Goal: Task Accomplishment & Management: Manage account settings

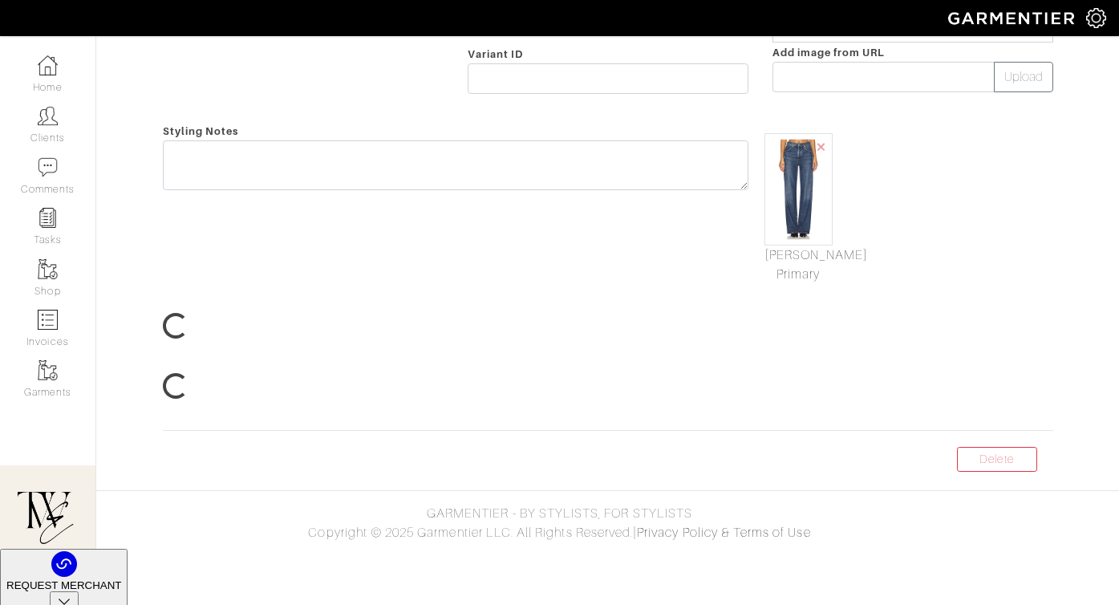
scroll to position [38, 0]
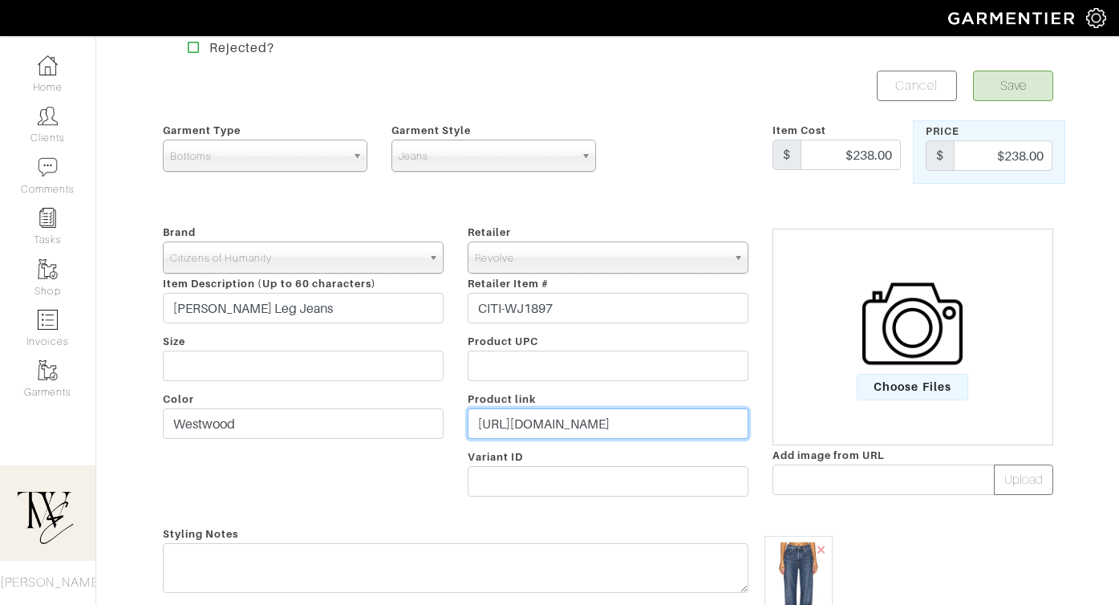
click at [561, 436] on input "https://www.revolve.com/citizens-of-humanity-annina-wide-leg-jeans-in-westwood/…" at bounding box center [607, 423] width 281 height 30
paste input "rvlv.me/abkn4n"
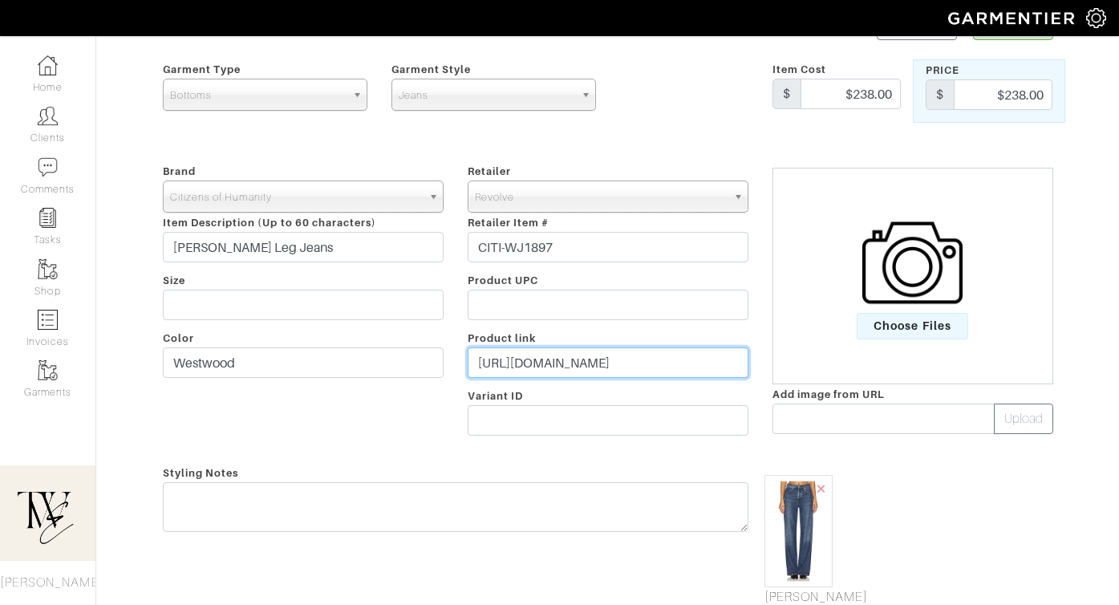
scroll to position [181, 0]
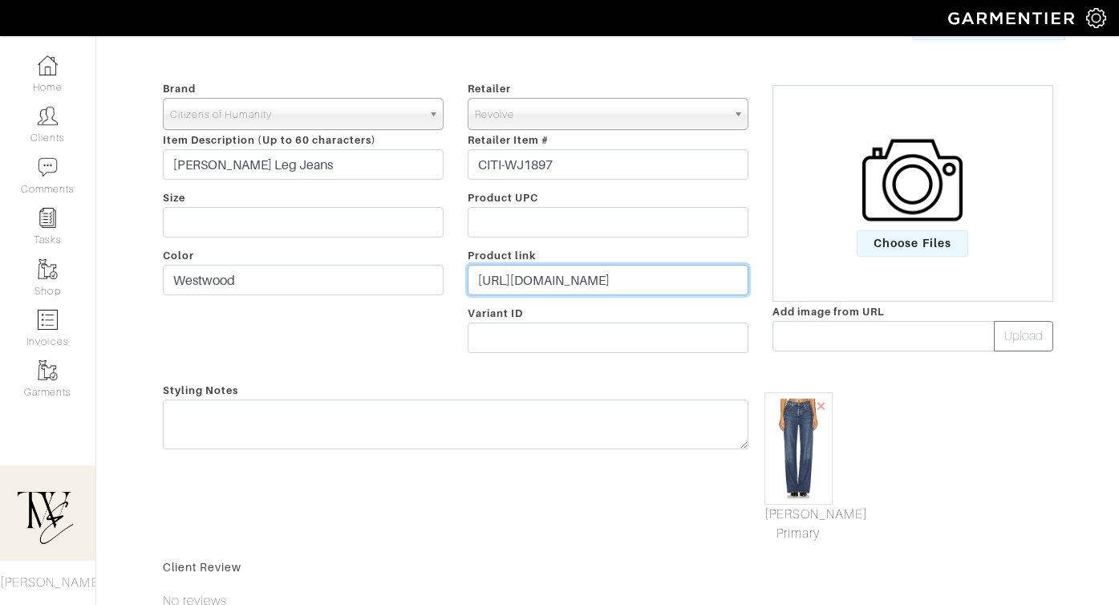
type input "https://rvlv.me/abkn4n"
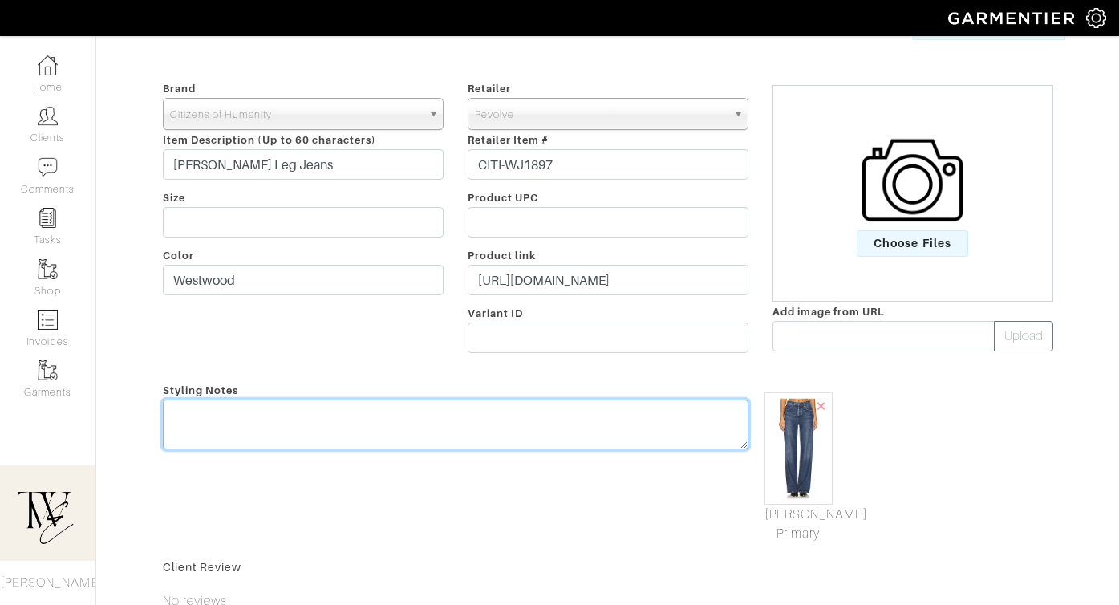
click at [515, 428] on textarea at bounding box center [455, 424] width 585 height 50
drag, startPoint x: 532, startPoint y: 405, endPoint x: 343, endPoint y: 406, distance: 188.4
click at [343, 406] on textarea "These jeans are the best! They will be more for moots and lo" at bounding box center [455, 424] width 585 height 50
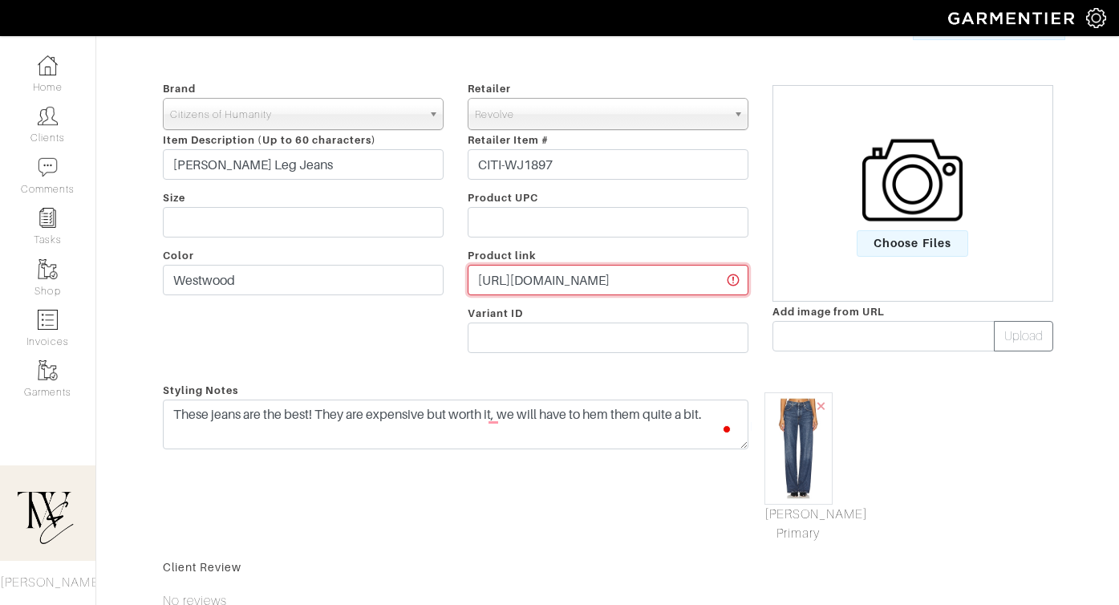
click at [544, 283] on input "https://rvlv.me/abkn4n" at bounding box center [607, 280] width 281 height 30
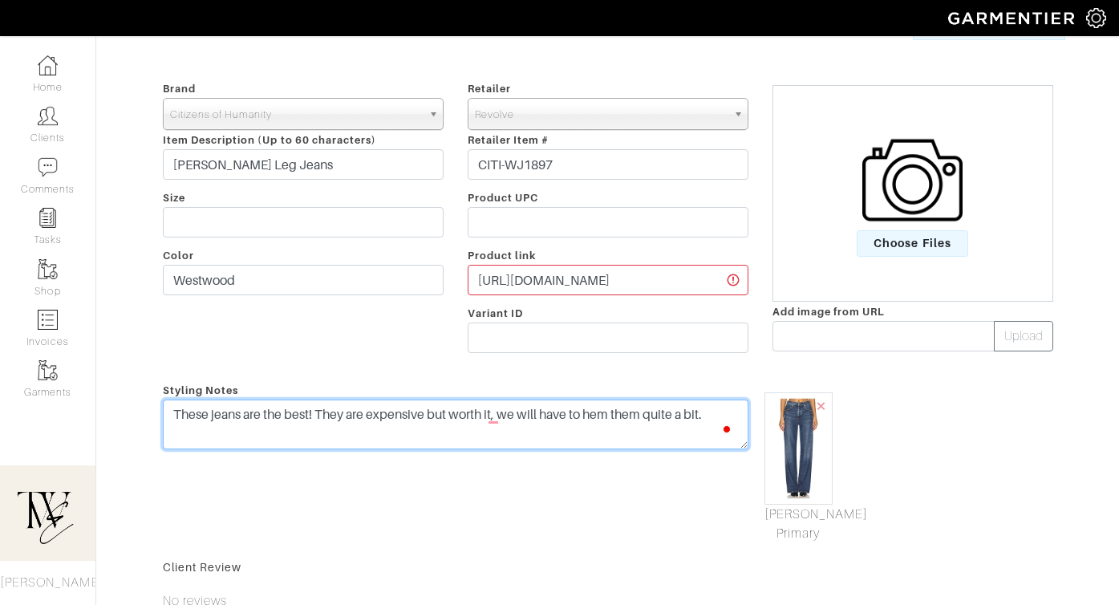
click at [718, 416] on textarea "These jeans are the best! They are expensive but worth it, we will have to hem …" at bounding box center [455, 424] width 585 height 50
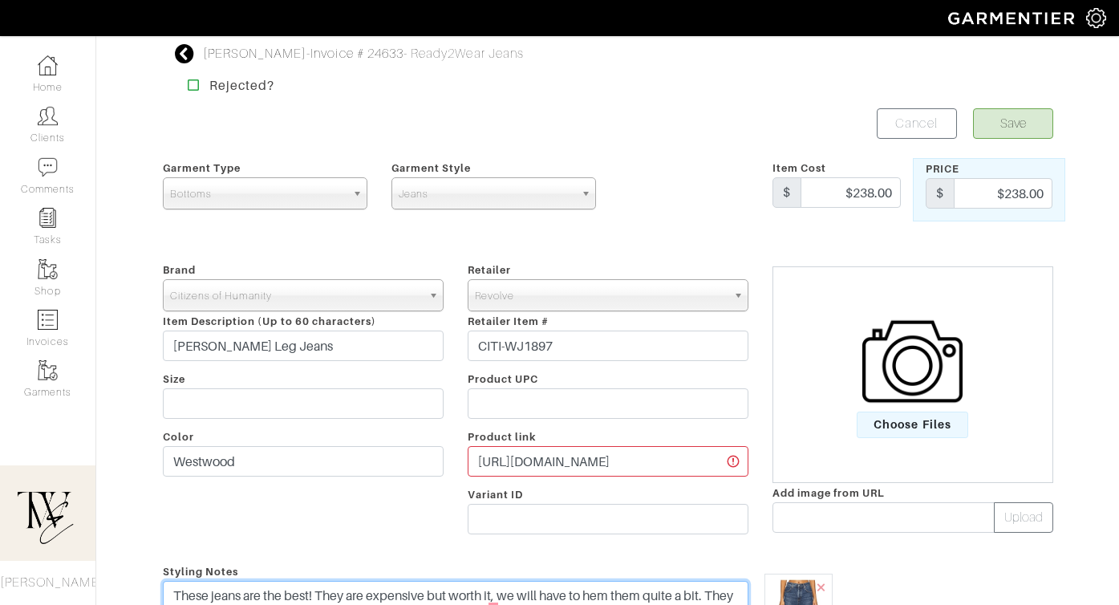
type textarea "These jeans are the best! They are expensive but worth it, we will have to hem …"
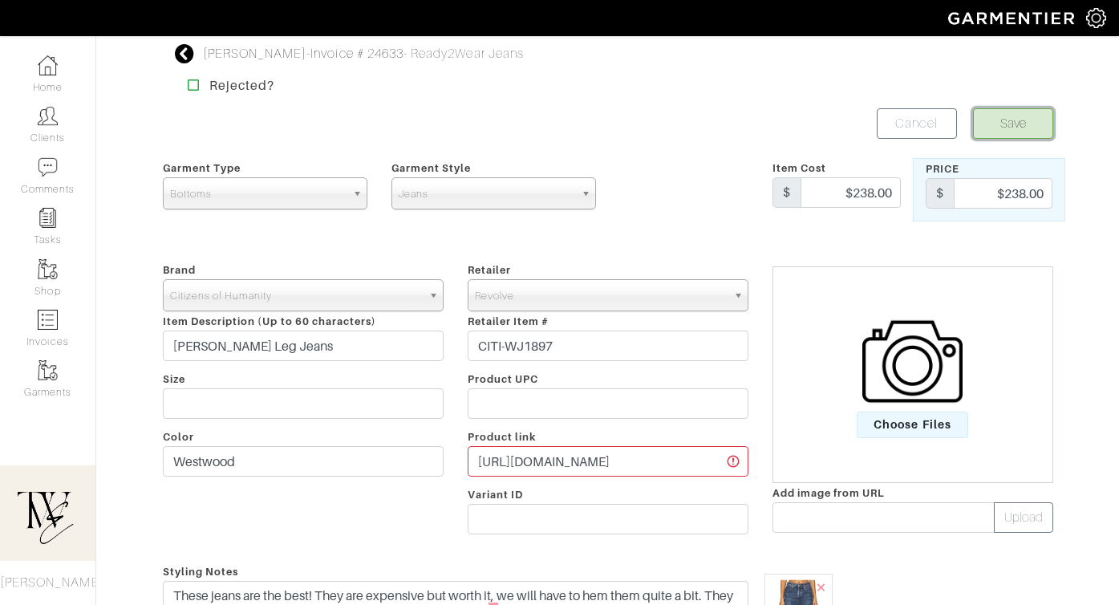
click at [1014, 115] on button "Save" at bounding box center [1013, 123] width 80 height 30
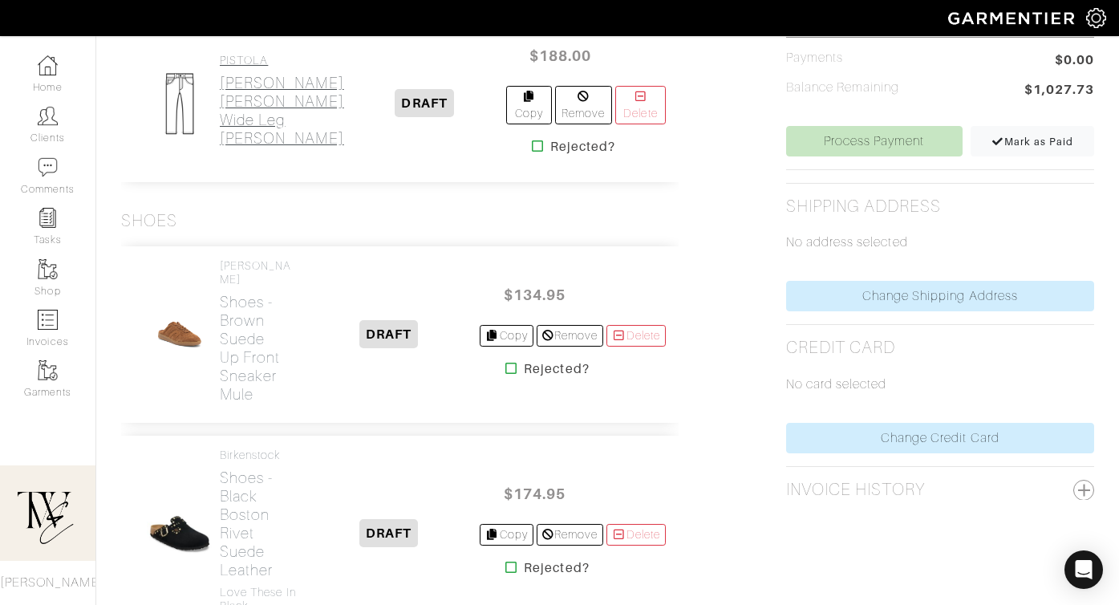
scroll to position [631, 0]
click at [253, 148] on h2 "Jeans - Mocha Penny Wide Leg Jean" at bounding box center [282, 111] width 124 height 74
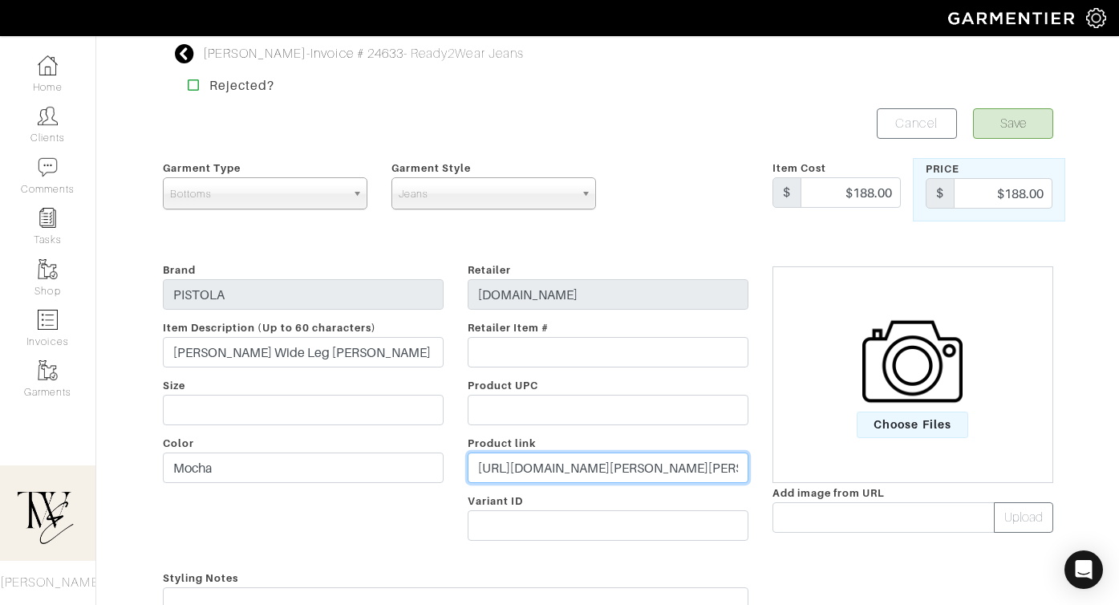
click at [572, 470] on input "https://evereve.com/products/penny-wide-leg-jean-mocha?_pos=1&utm_source=ShopMy…" at bounding box center [607, 467] width 281 height 30
paste input "go.shopmy.us/p-25911112"
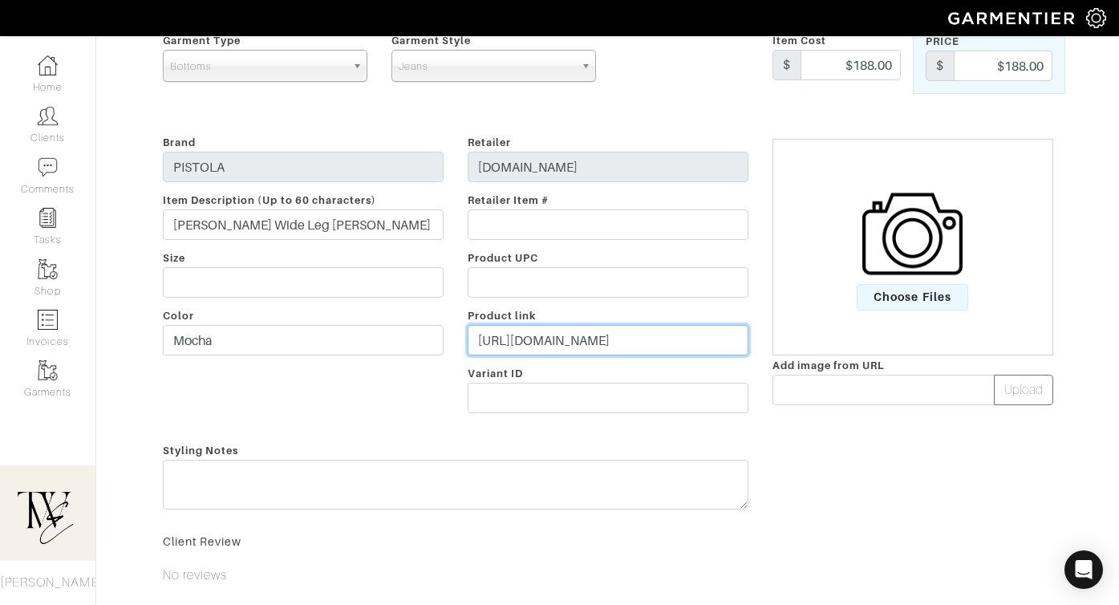
type input "https://go.shopmy.us/p-25911112"
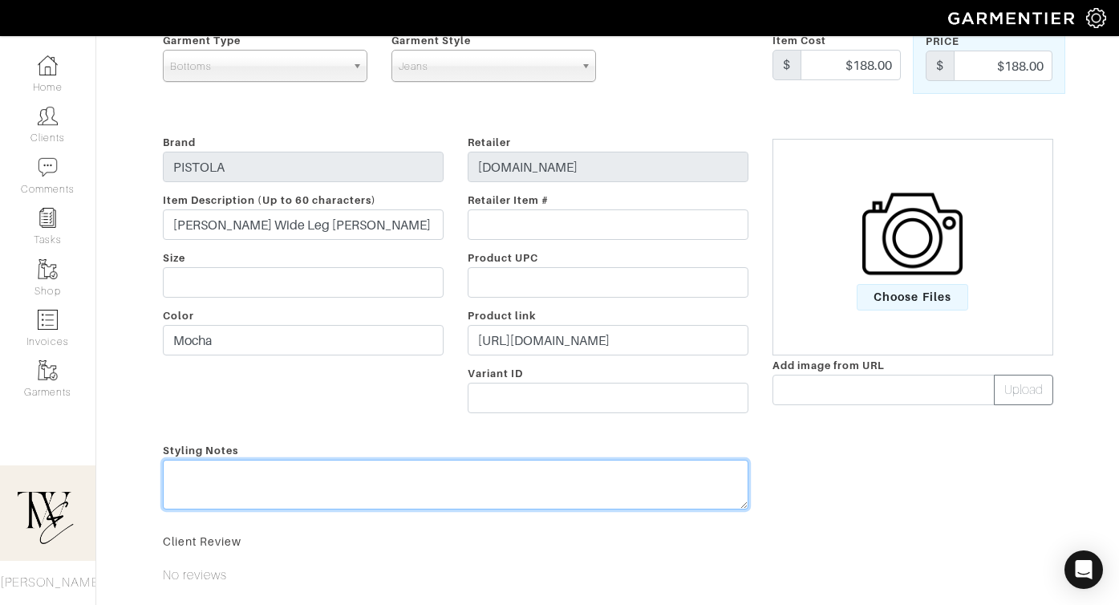
click at [572, 470] on div "Styling Notes" at bounding box center [455, 478] width 609 height 77
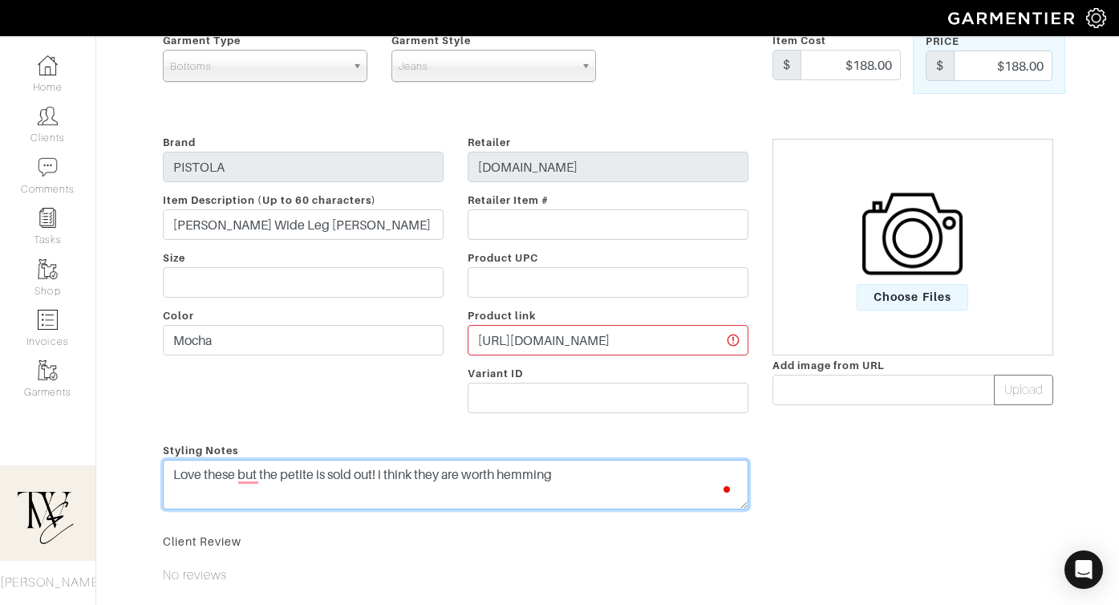
type textarea "Love these but the petite is sold out! i think they are worth hemming"
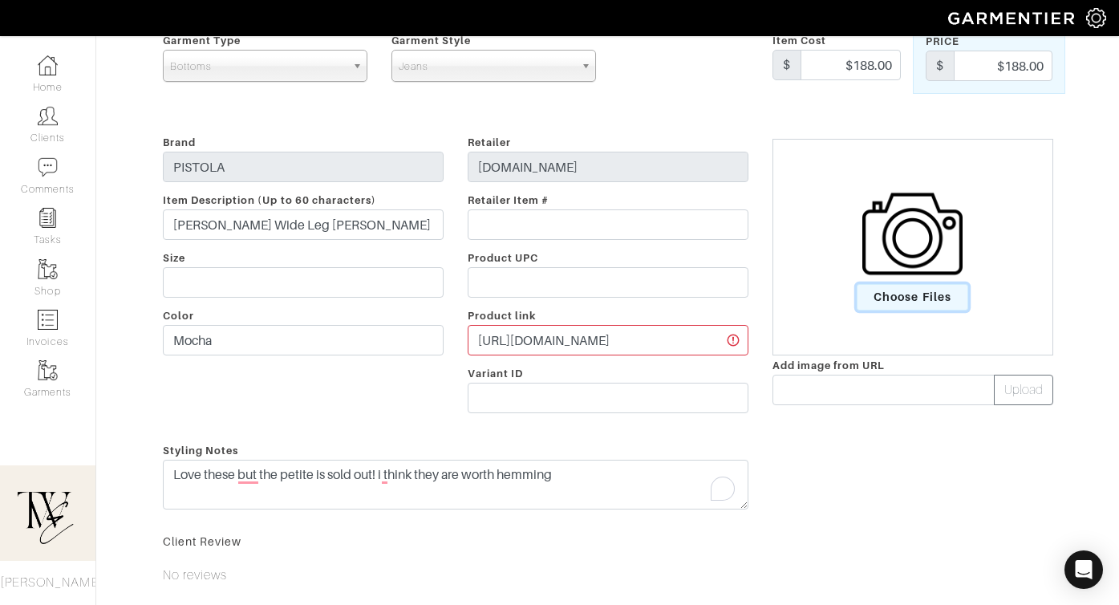
click at [921, 292] on span "Choose Files" at bounding box center [911, 297] width 111 height 26
click at [0, 0] on input "Choose Files" at bounding box center [0, 0] width 0 height 0
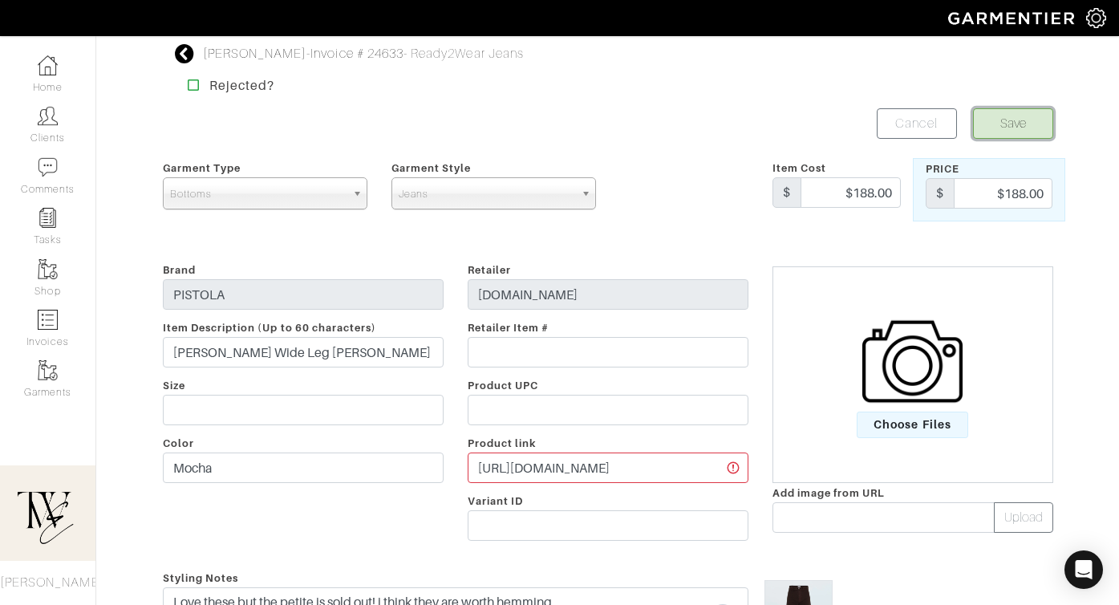
click at [1018, 109] on button "Save" at bounding box center [1013, 123] width 80 height 30
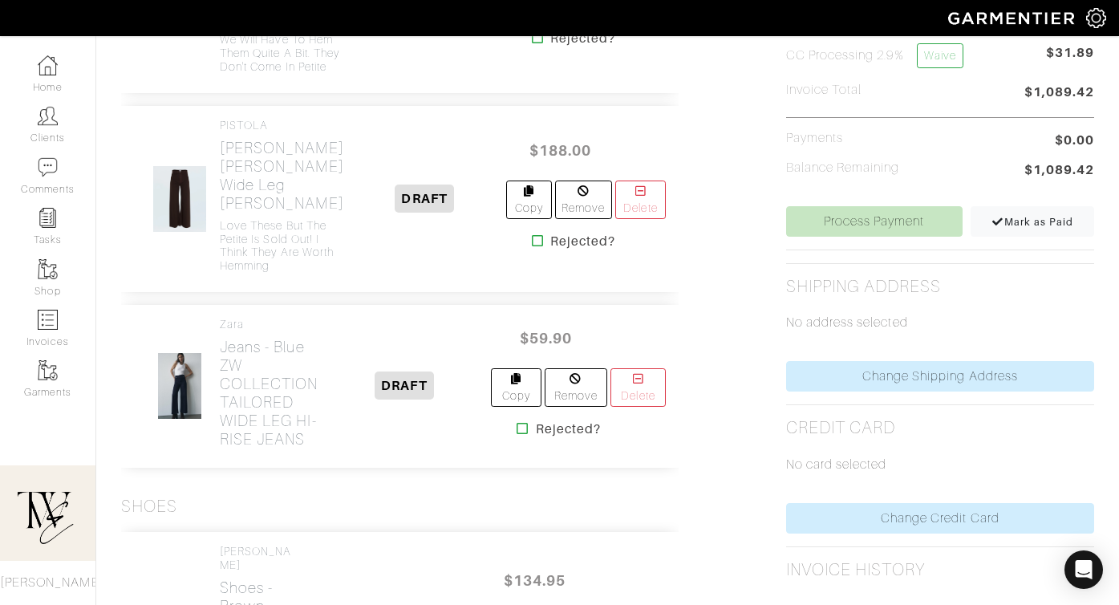
scroll to position [799, 0]
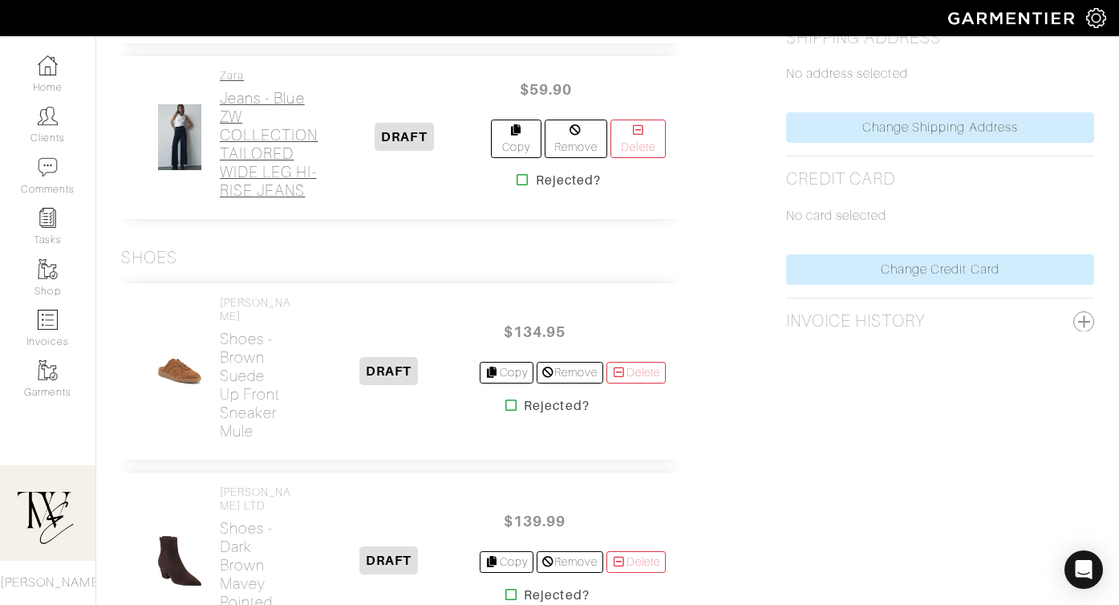
click at [262, 200] on h2 "Jeans - Blue ZW COLLECTION TAILORED WIDE LEG HI-RISE JEANS" at bounding box center [269, 144] width 99 height 111
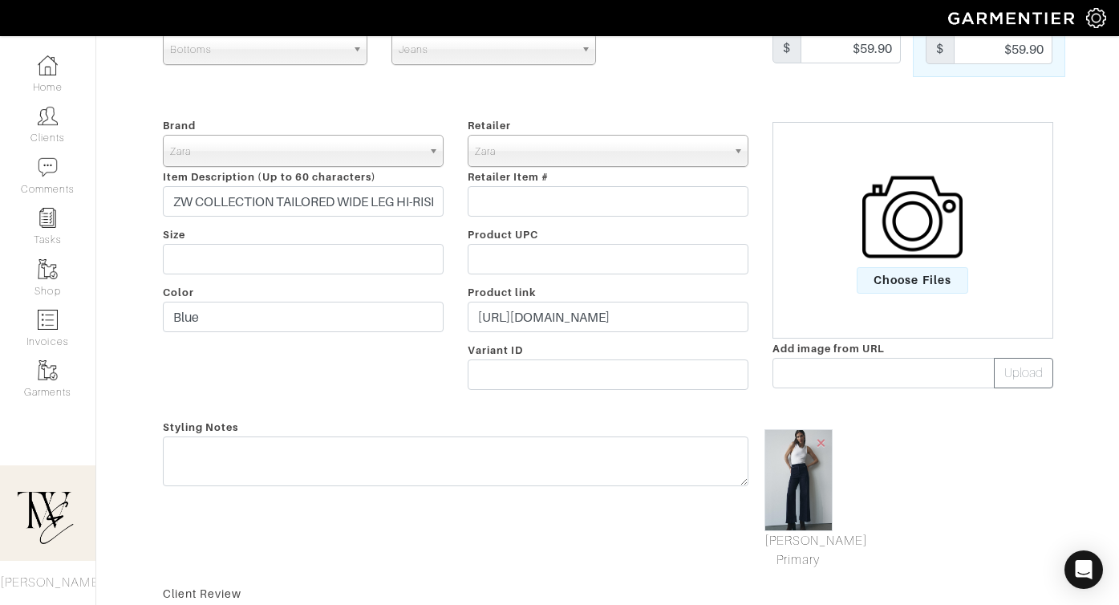
scroll to position [189, 0]
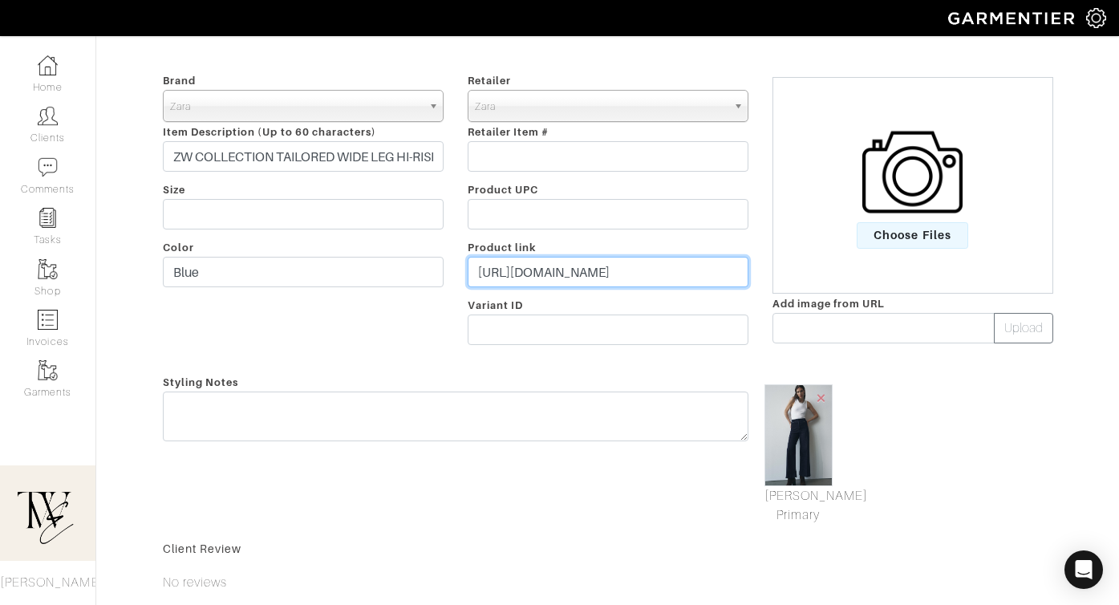
click at [593, 268] on input "https://www.zara.com/us/en/zw-collection-tailored-wide-leg-hi-rise-jeans-p09632…" at bounding box center [607, 272] width 281 height 30
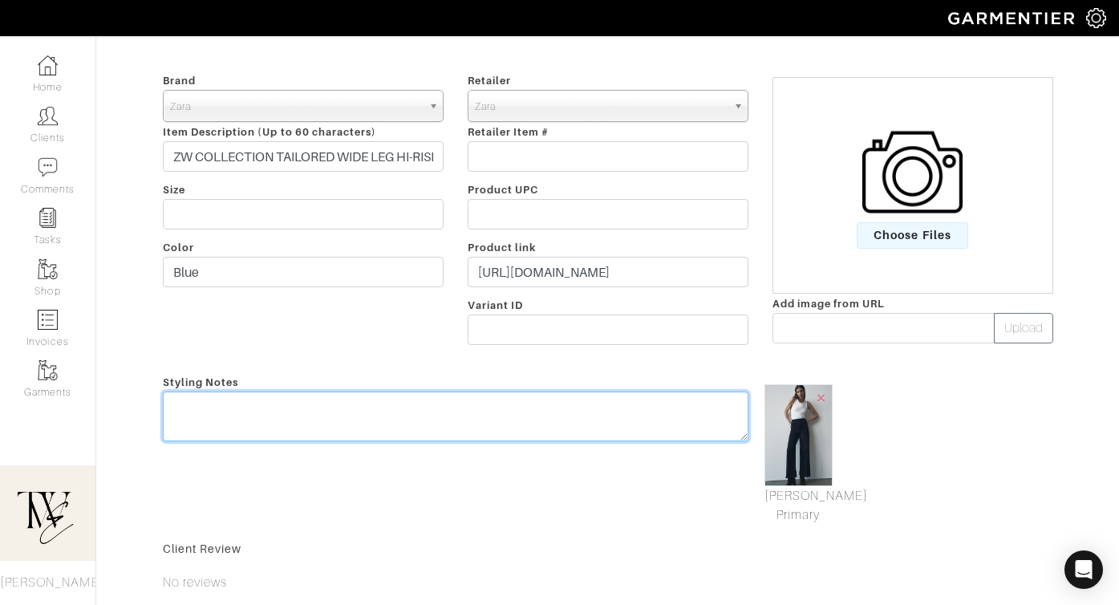
click at [540, 409] on textarea at bounding box center [455, 416] width 585 height 50
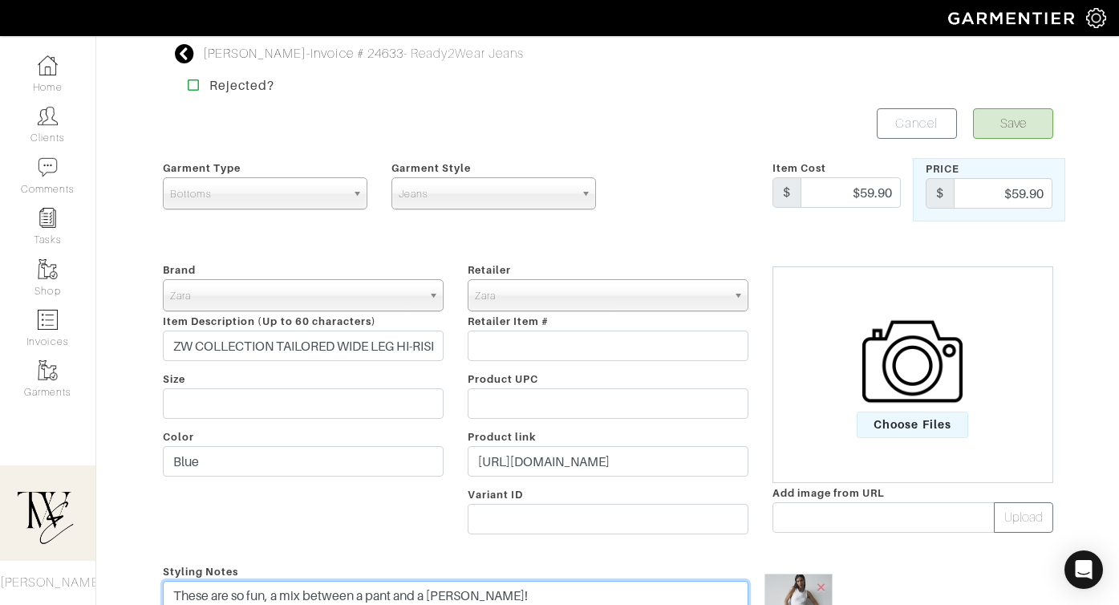
type textarea "These are so fun, a mix between a pant and a [PERSON_NAME]!"
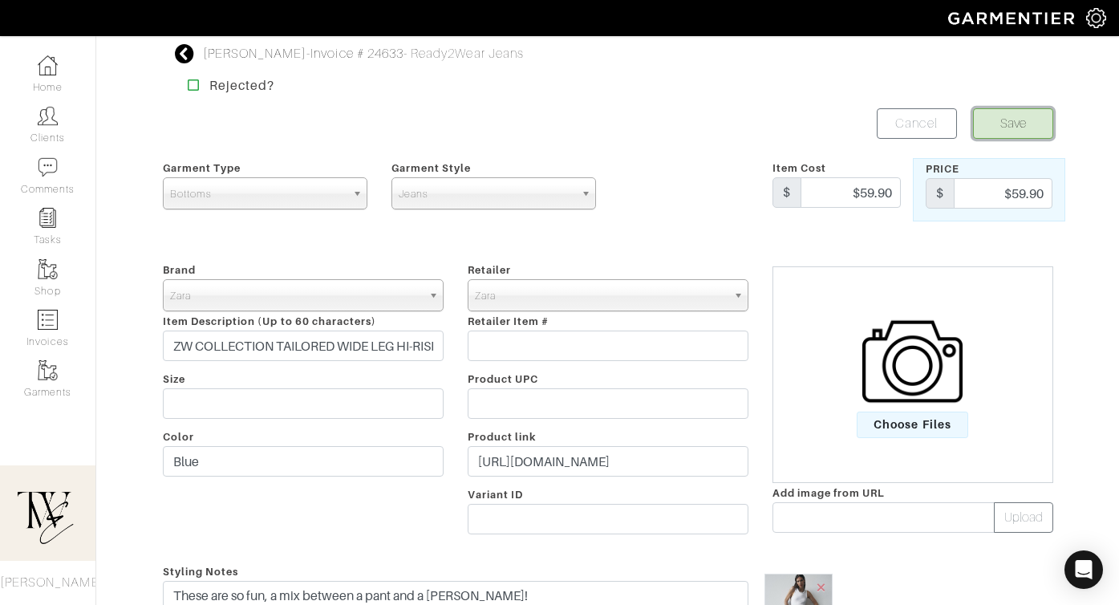
click at [1006, 122] on button "Save" at bounding box center [1013, 123] width 80 height 30
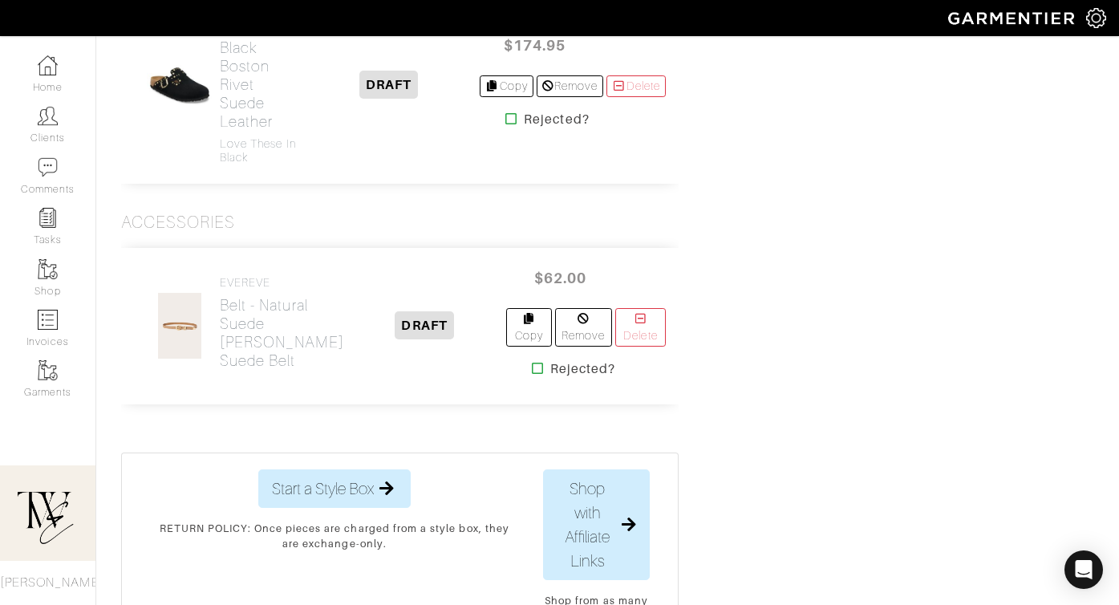
scroll to position [2053, 0]
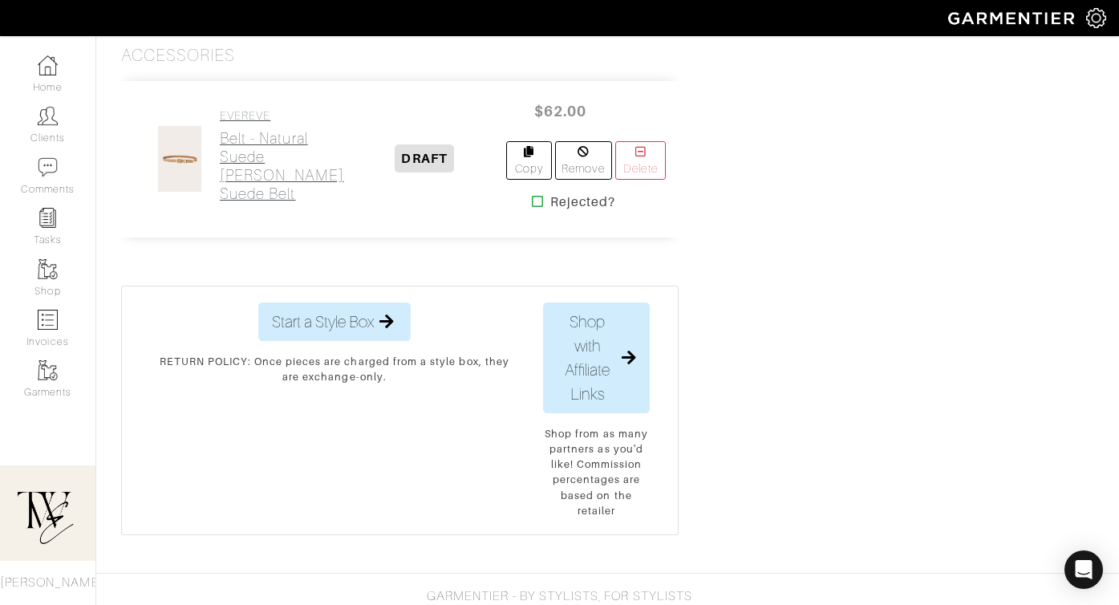
click at [269, 203] on h2 "Belt - Natural suede [PERSON_NAME] Suede Belt" at bounding box center [282, 166] width 124 height 74
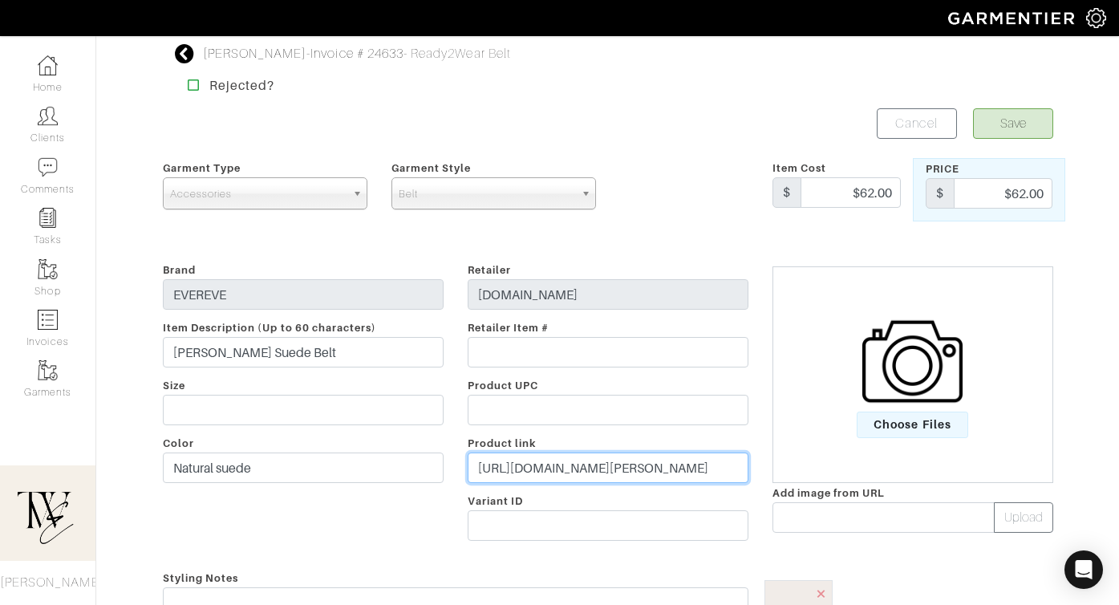
click at [536, 471] on input "[URL][DOMAIN_NAME][PERSON_NAME]" at bounding box center [607, 467] width 281 height 30
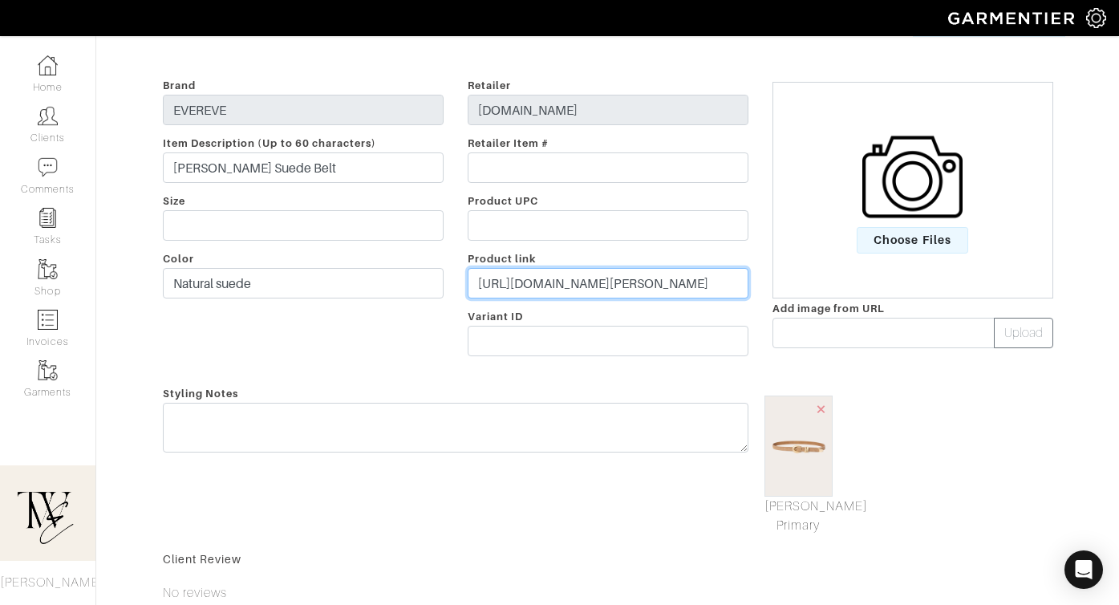
scroll to position [224, 0]
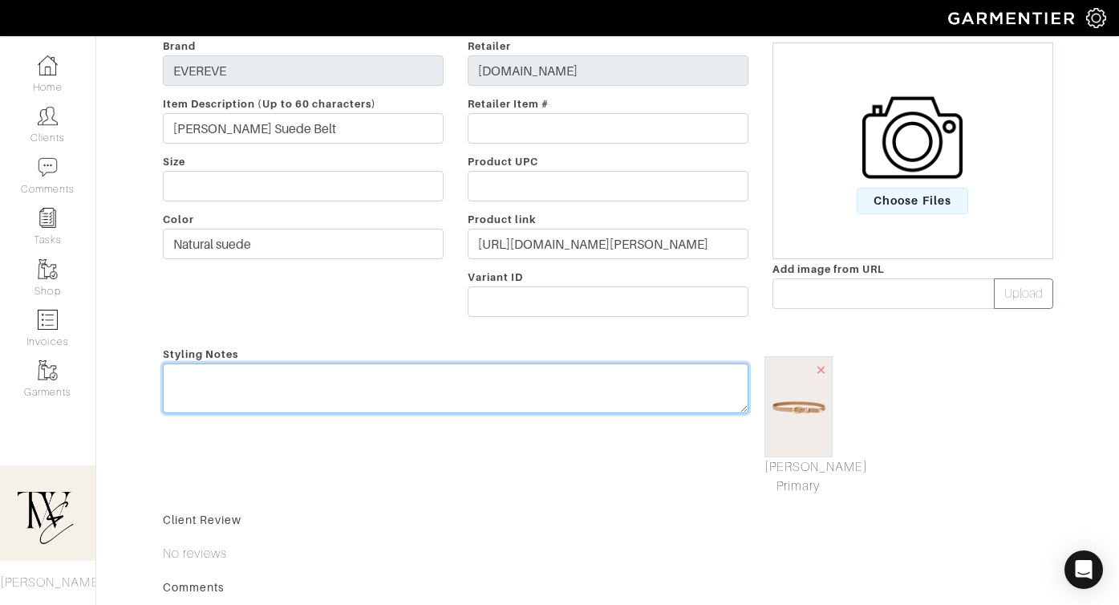
click at [524, 378] on textarea at bounding box center [455, 388] width 585 height 50
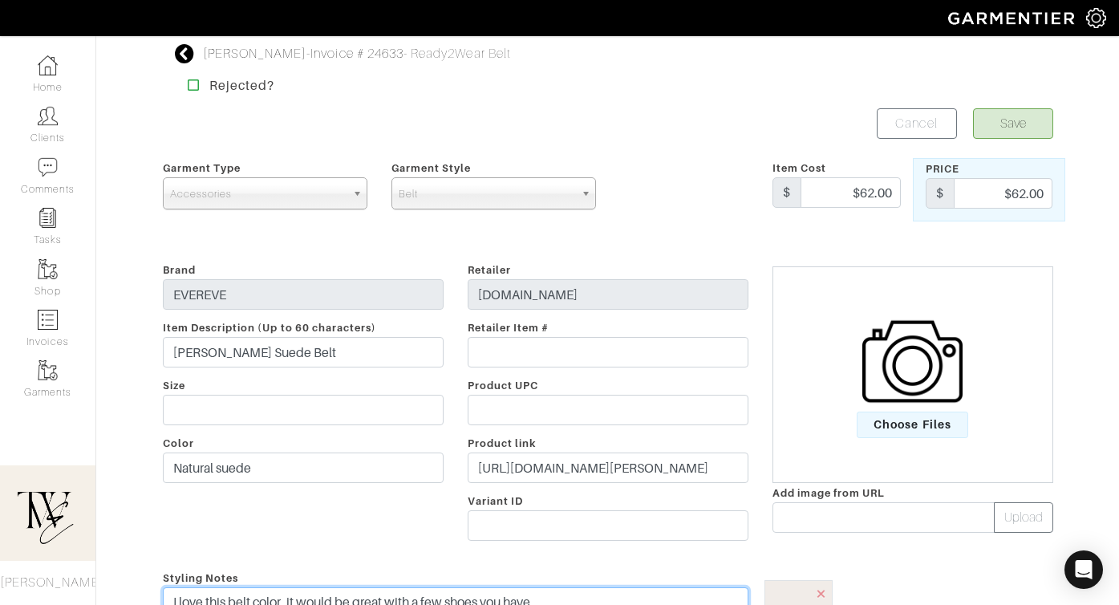
type textarea "I love this belt color, it would be great with a few shoes you have"
click at [1006, 125] on button "Save" at bounding box center [1013, 123] width 80 height 30
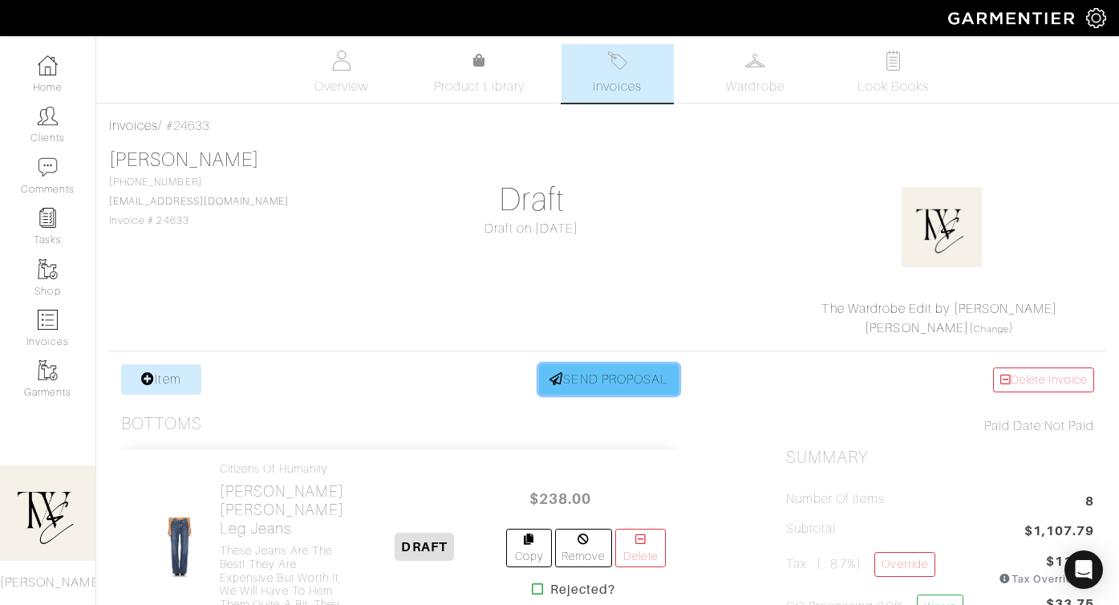
click at [570, 386] on link "SEND PROPOSAL" at bounding box center [609, 379] width 140 height 30
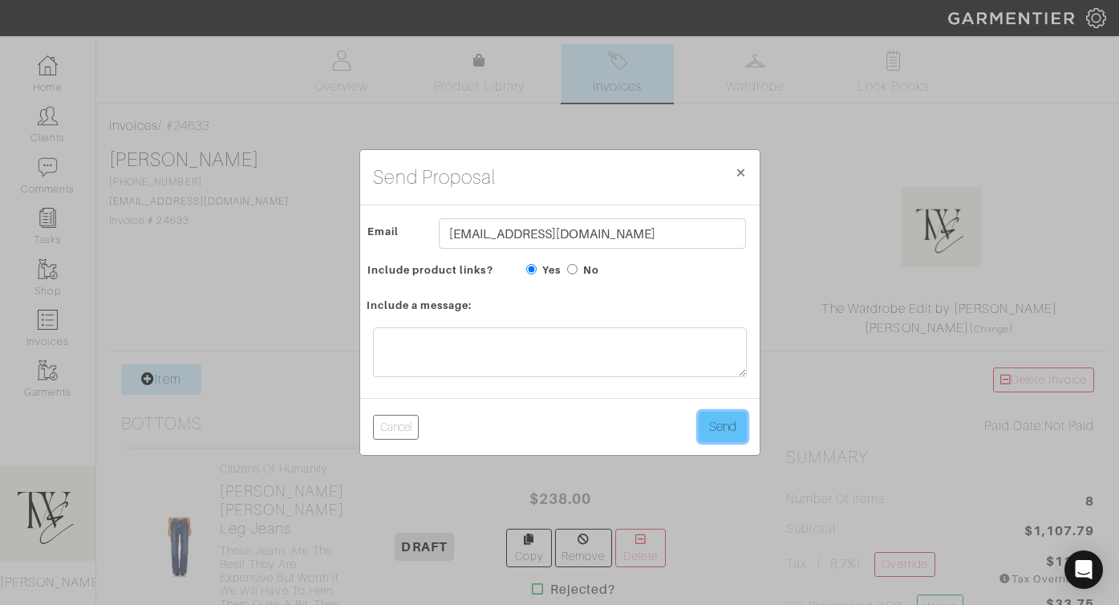
click at [712, 424] on button "Send" at bounding box center [722, 426] width 48 height 30
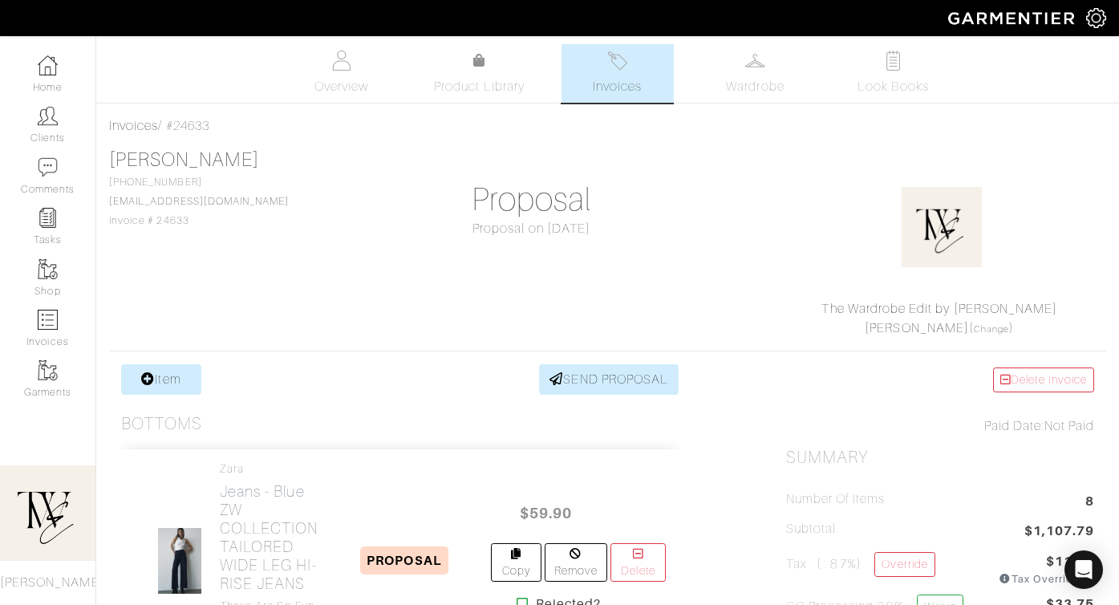
click at [582, 79] on link "Invoices" at bounding box center [617, 73] width 112 height 59
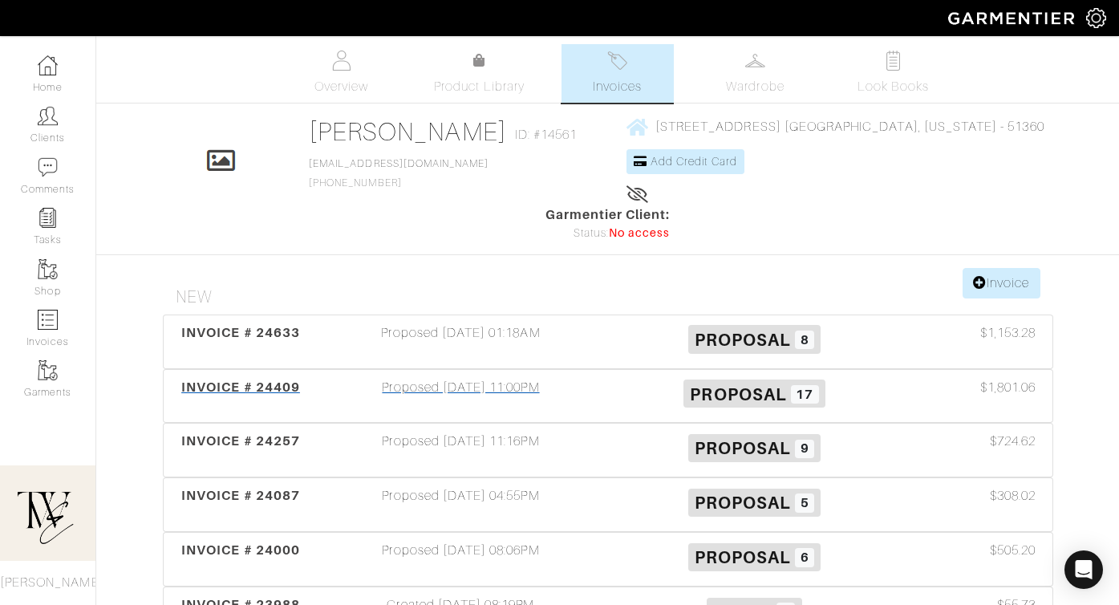
click at [291, 378] on div "INVOICE # 24409" at bounding box center [241, 396] width 147 height 37
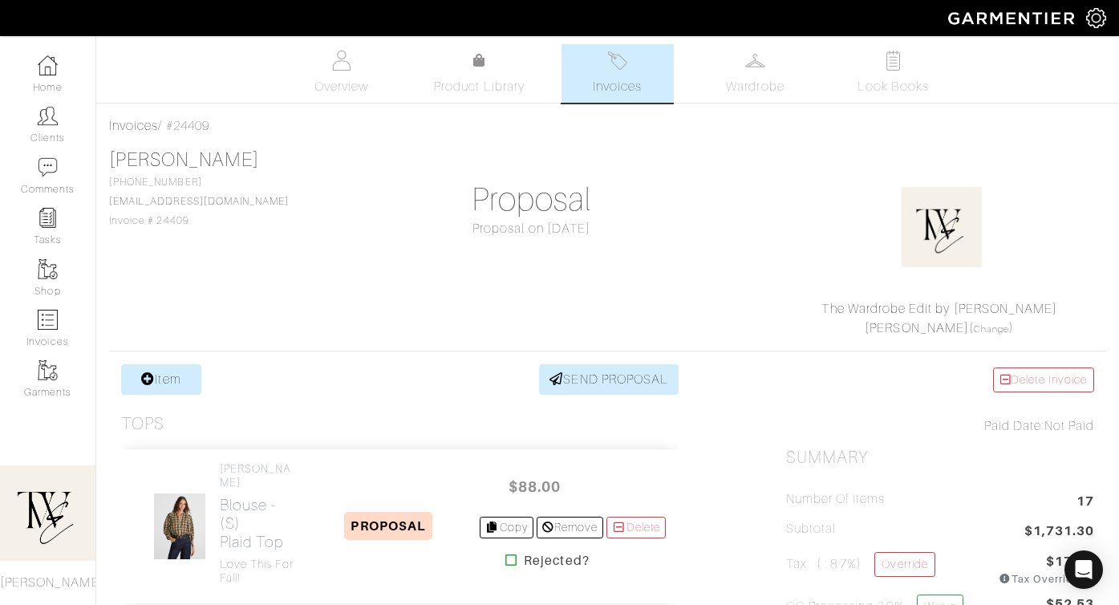
click at [629, 89] on span "Invoices" at bounding box center [617, 86] width 49 height 19
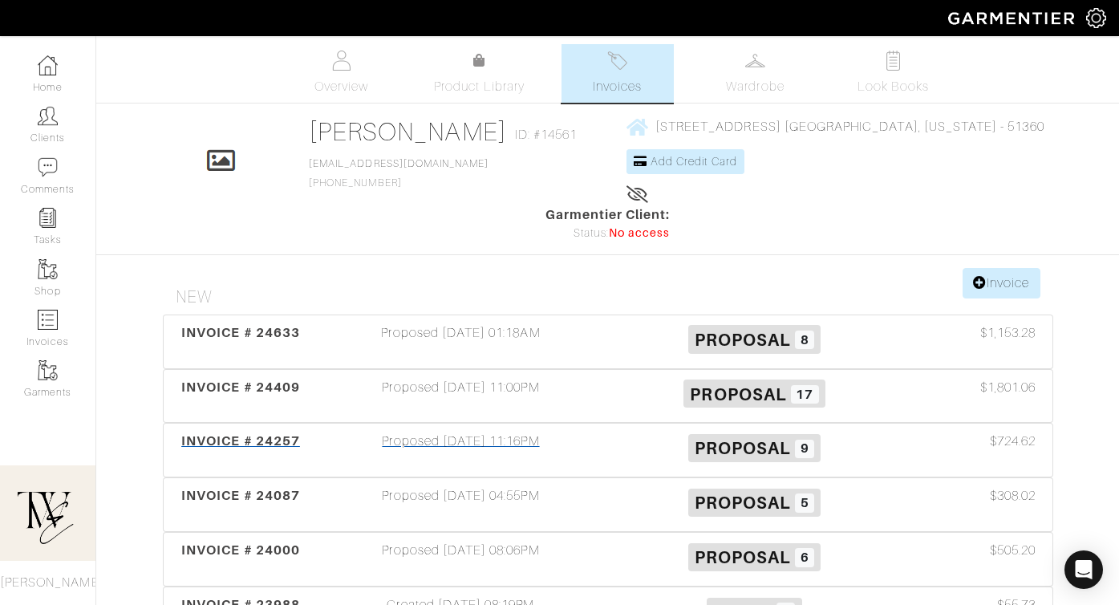
click at [233, 433] on span "INVOICE # 24257" at bounding box center [240, 440] width 119 height 15
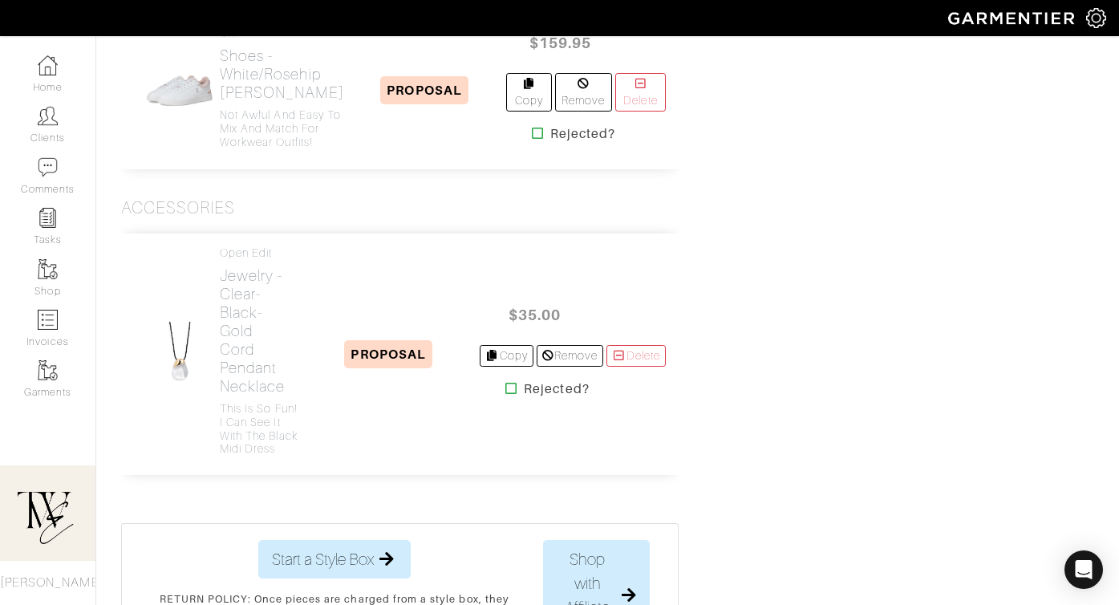
scroll to position [2120, 0]
